Goal: Find specific page/section: Find specific page/section

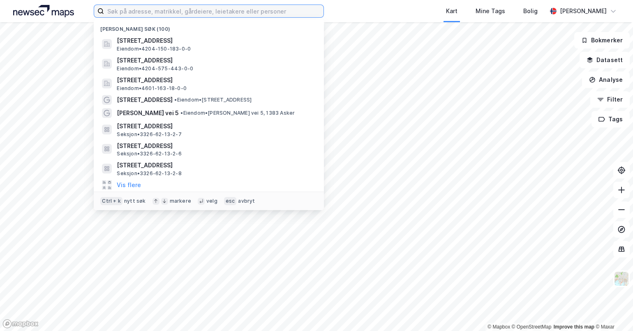
click at [151, 14] on input at bounding box center [213, 11] width 219 height 12
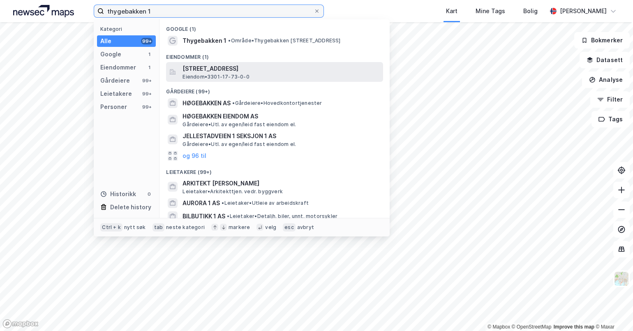
type input "thygebakken 1"
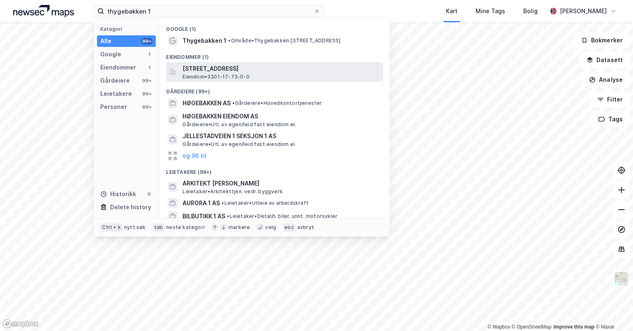
click at [249, 69] on span "[STREET_ADDRESS]" at bounding box center [280, 69] width 197 height 10
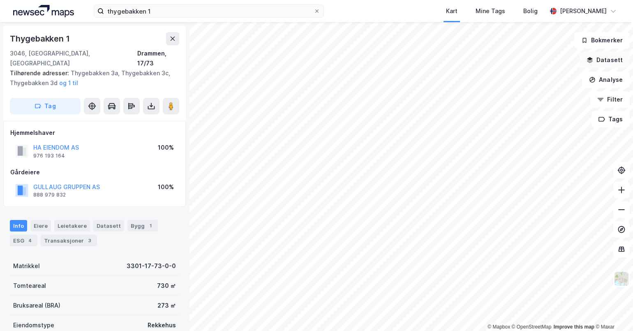
click at [600, 60] on button "Datasett" at bounding box center [604, 60] width 50 height 16
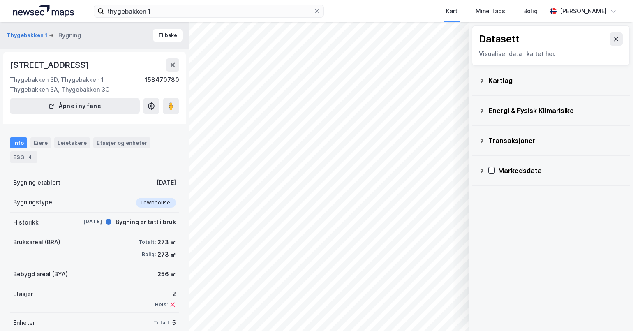
scroll to position [23, 0]
